Goal: Task Accomplishment & Management: Manage account settings

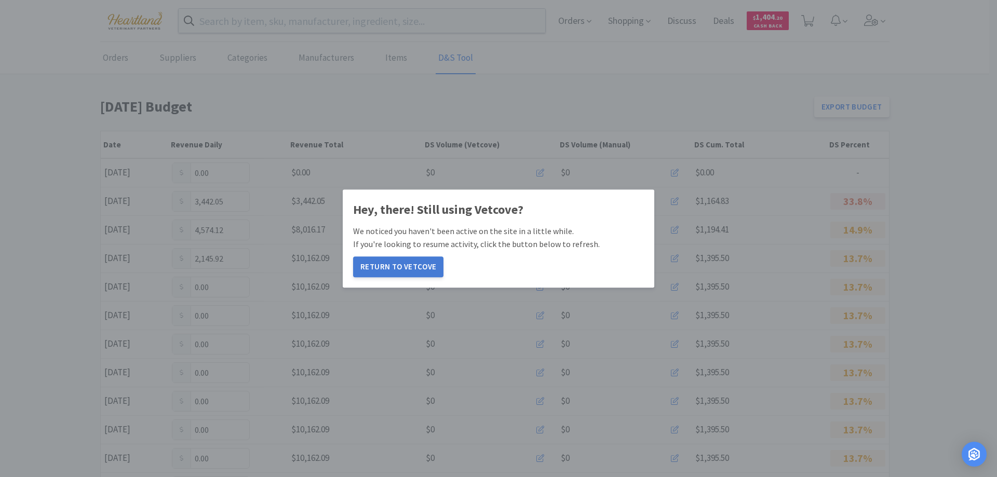
click at [400, 271] on button "Return to Vetcove" at bounding box center [398, 267] width 90 height 21
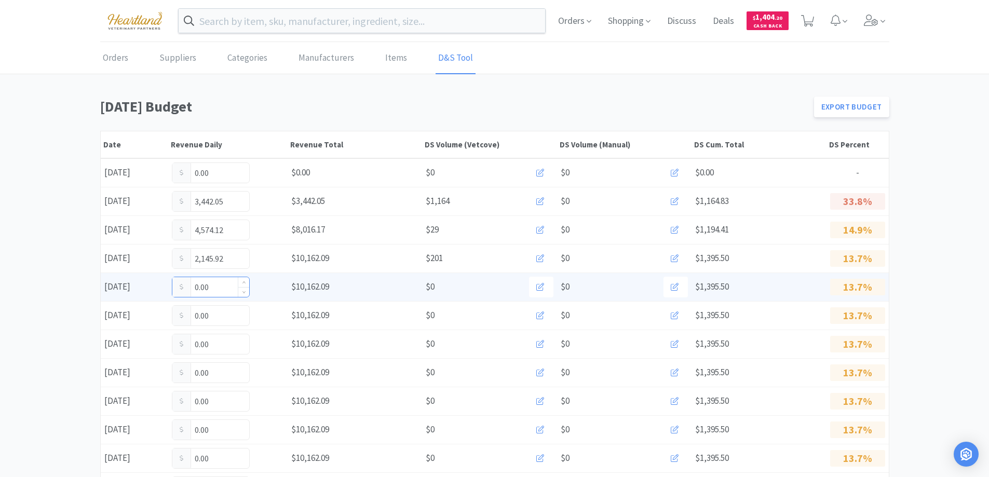
click at [231, 282] on input "0.00" at bounding box center [210, 287] width 77 height 20
type input "0"
type input "1,014.00"
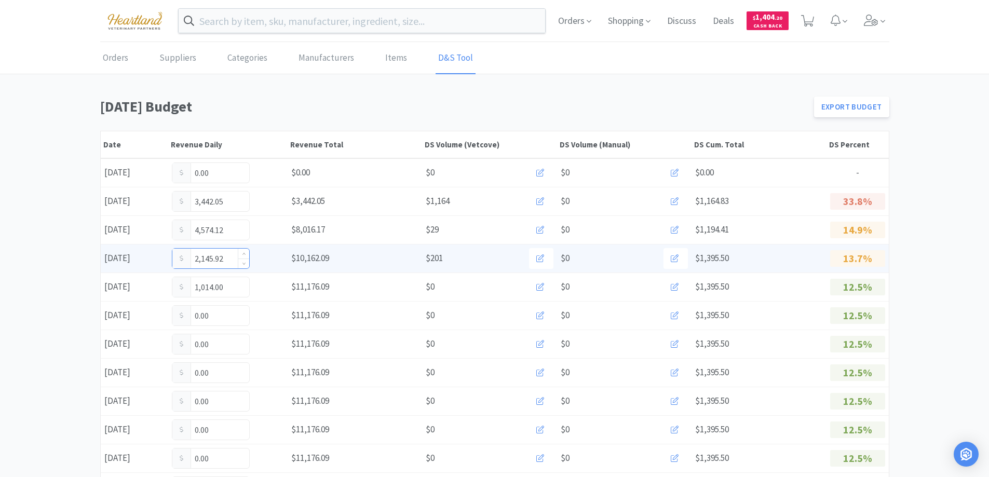
click at [228, 259] on input "2,145.92" at bounding box center [210, 259] width 77 height 20
type input "2"
type input "3,084.21"
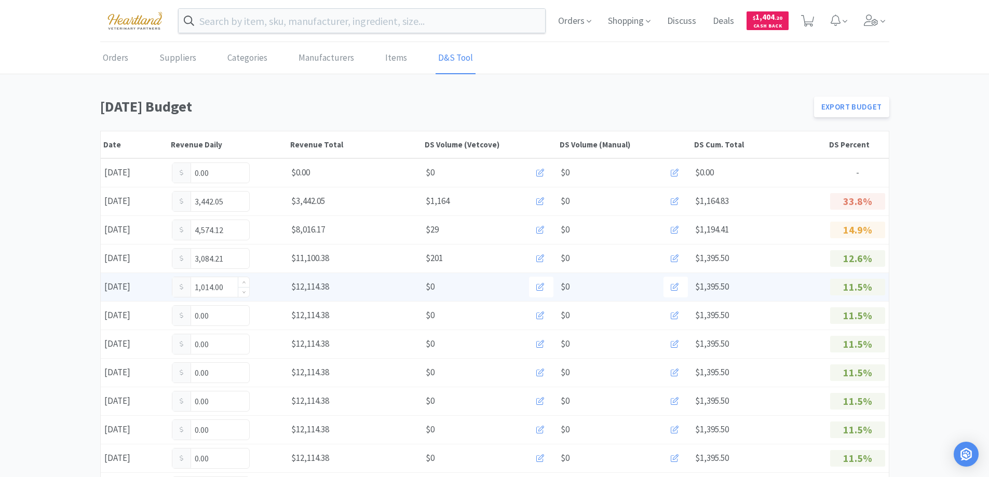
click at [231, 290] on input "1,014.00" at bounding box center [210, 287] width 77 height 20
type input "1,087."
click at [227, 285] on input "1,087.00" at bounding box center [210, 287] width 77 height 20
type input "1"
type input "1,323.00"
